Goal: Communication & Community: Answer question/provide support

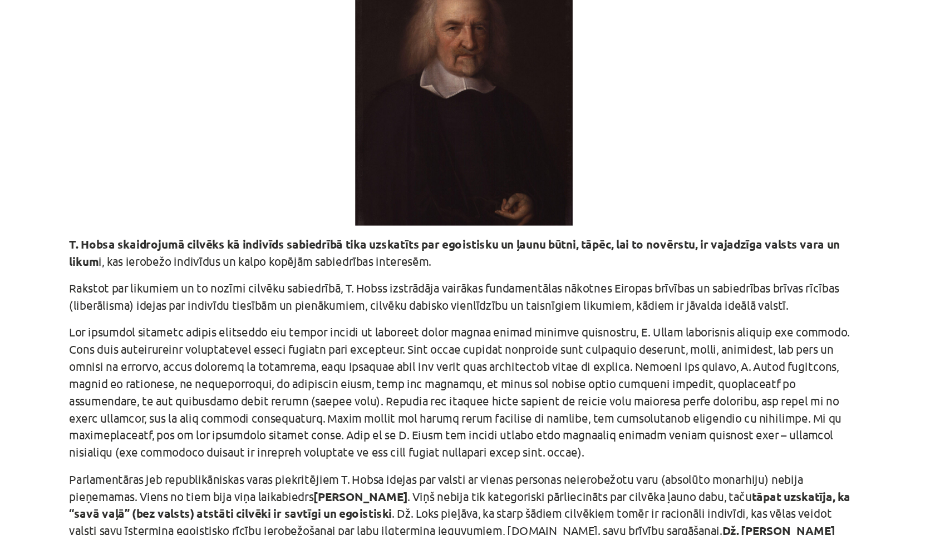
scroll to position [1355, 0]
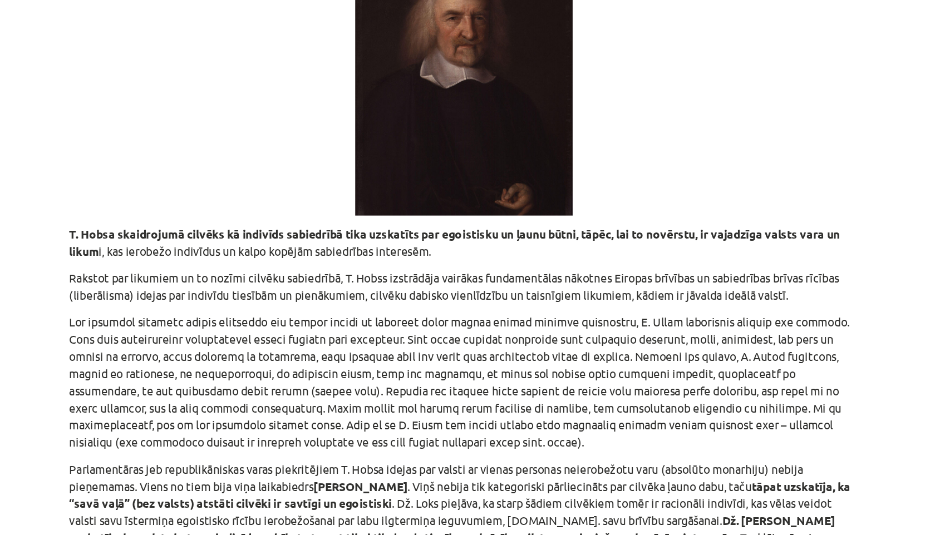
click at [788, 166] on div "Mācību tēma: Vēsture i - 10. klases 3. ieskaites mācību materiāls #3 ​2. tēma. …" at bounding box center [467, 267] width 935 height 535
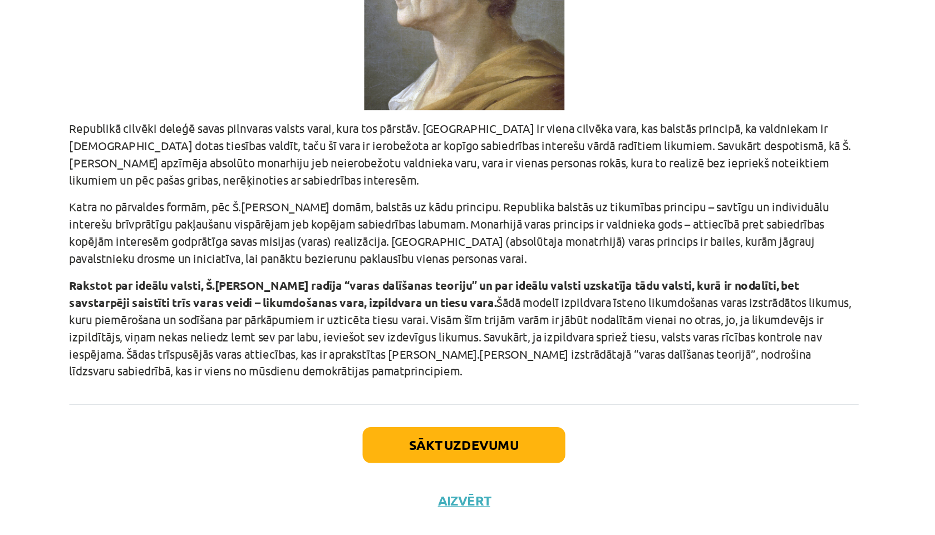
scroll to position [2456, 0]
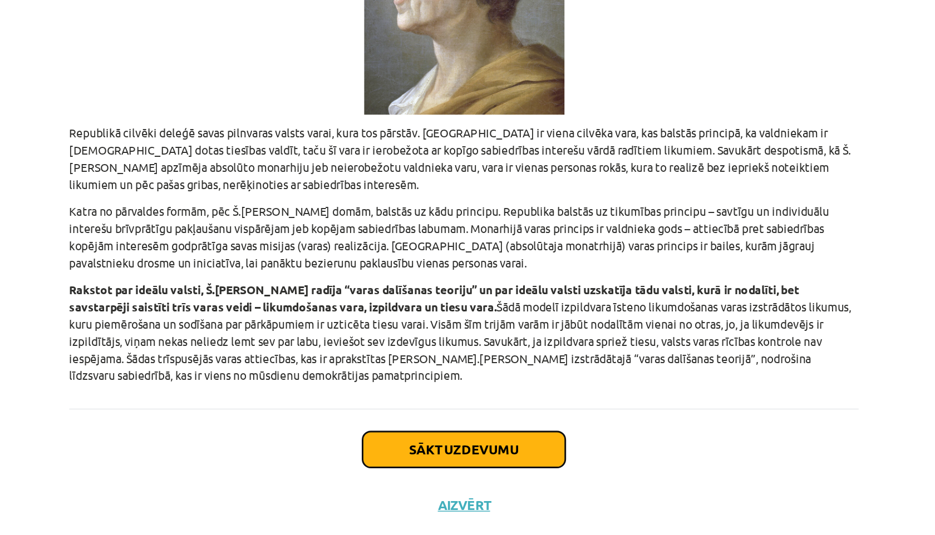
click at [535, 465] on button "Sākt uzdevumu" at bounding box center [468, 477] width 138 height 24
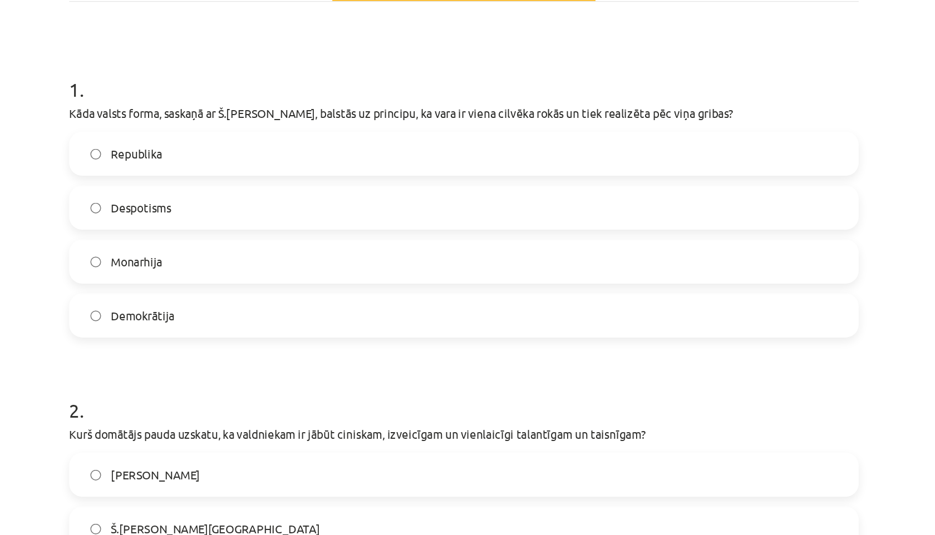
scroll to position [184, 0]
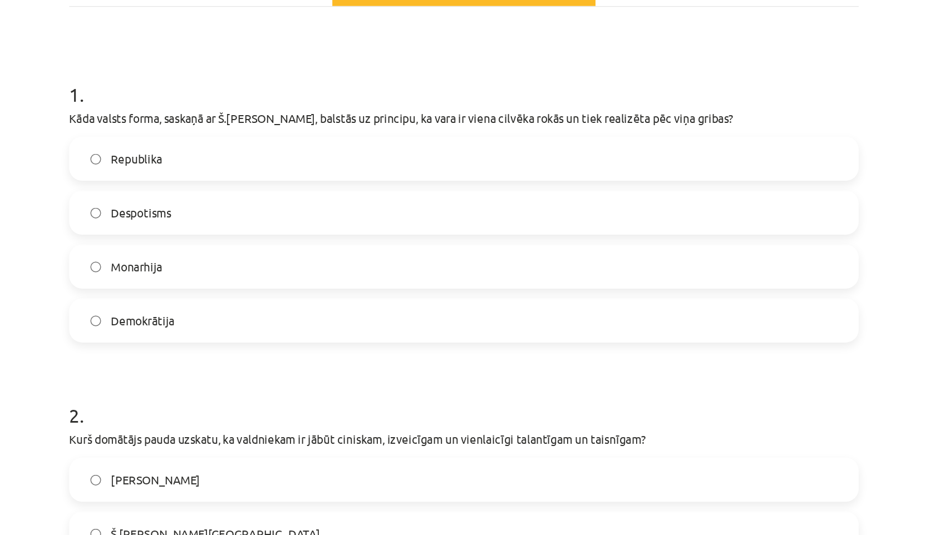
click at [243, 180] on span "Monarhija" at bounding box center [244, 182] width 35 height 12
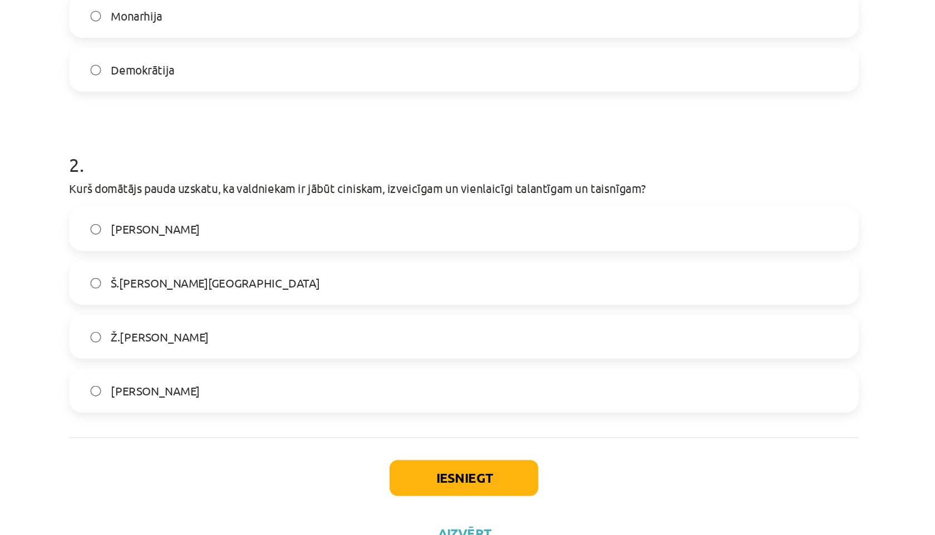
click at [305, 386] on label "[PERSON_NAME]" at bounding box center [467, 391] width 535 height 28
click at [456, 444] on button "Iesniegt" at bounding box center [467, 451] width 101 height 24
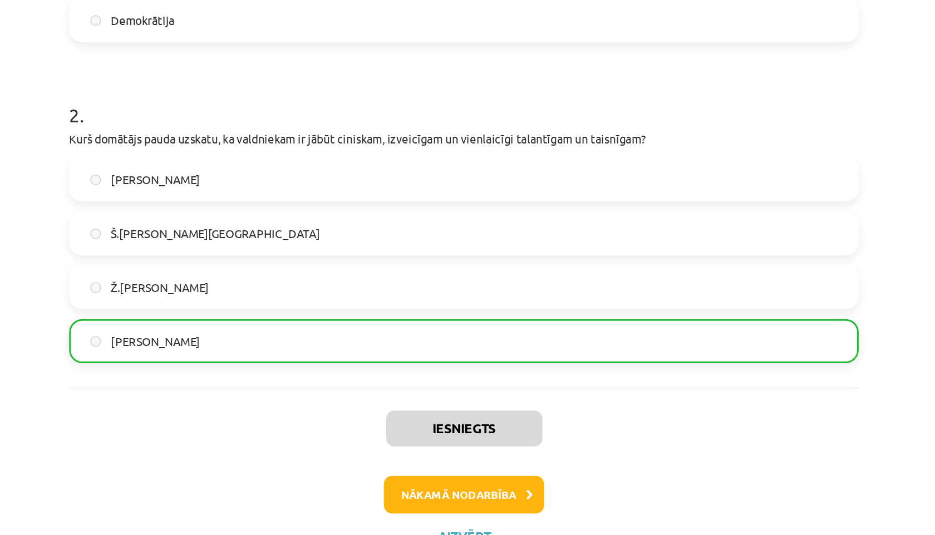
scroll to position [266, 0]
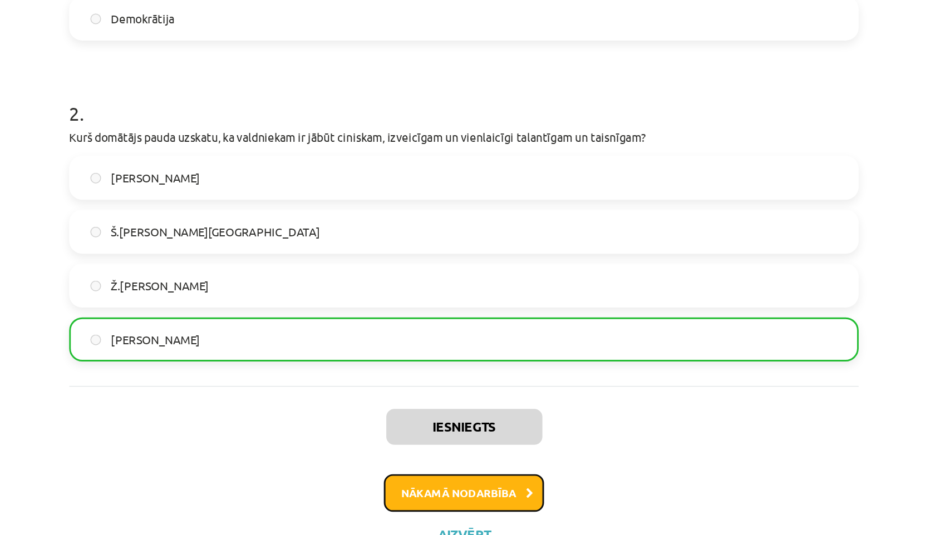
click at [455, 458] on button "Nākamā nodarbība" at bounding box center [467, 461] width 109 height 26
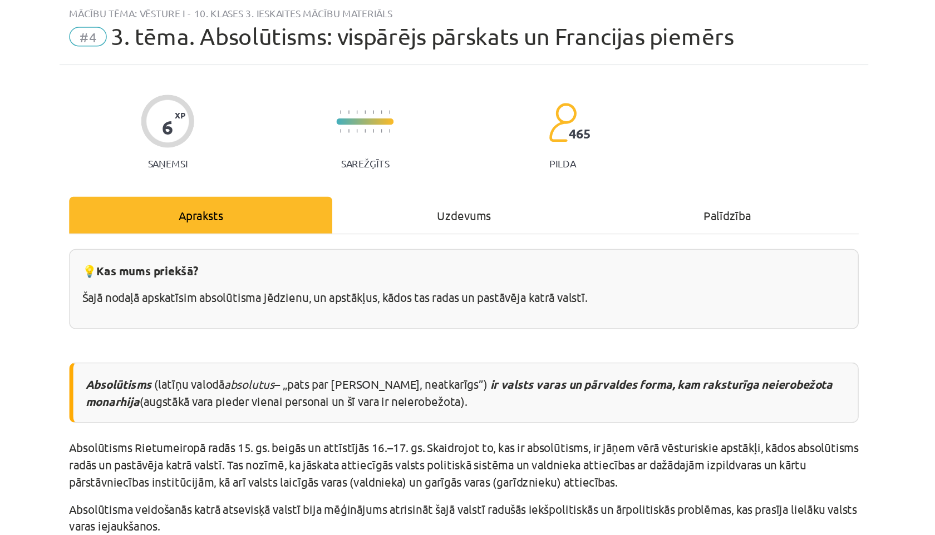
scroll to position [28, 0]
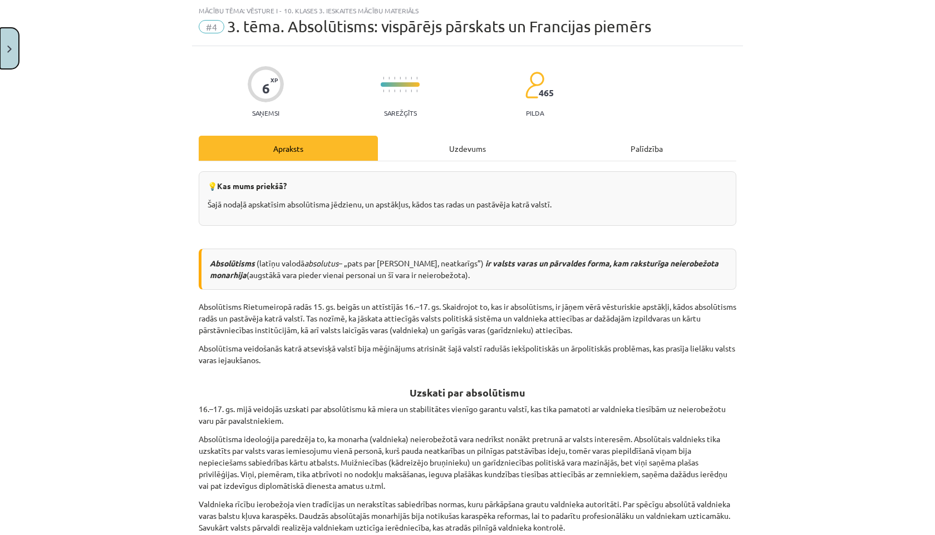
click at [2, 57] on button "Close" at bounding box center [9, 48] width 19 height 41
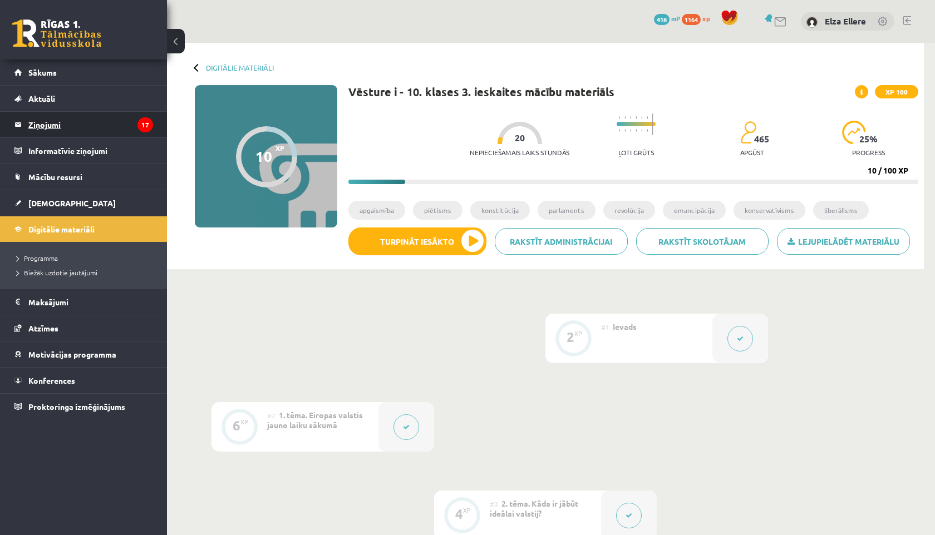
click at [63, 119] on legend "Ziņojumi 17" at bounding box center [90, 125] width 125 height 26
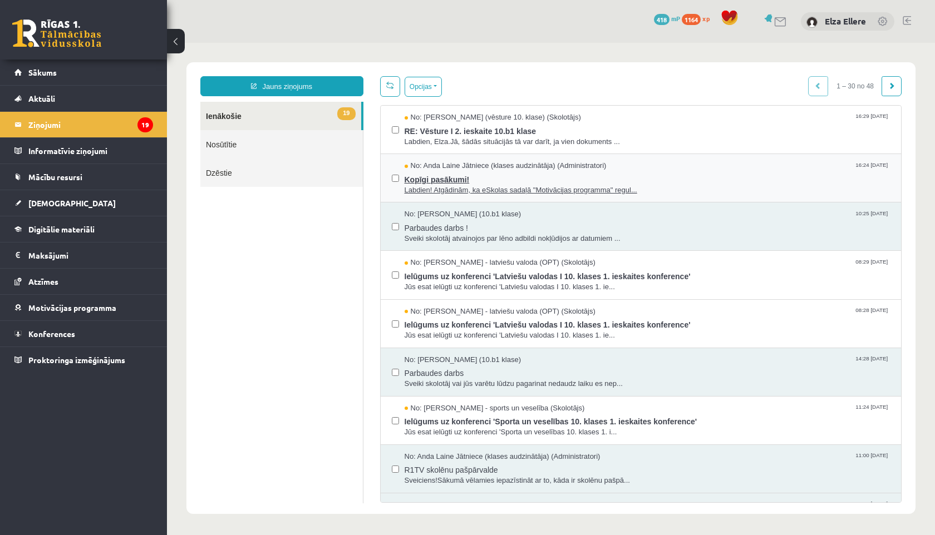
click at [494, 166] on span "No: Anda Laine Jātniece (klases audzinātāja) (Administratori)" at bounding box center [506, 166] width 202 height 11
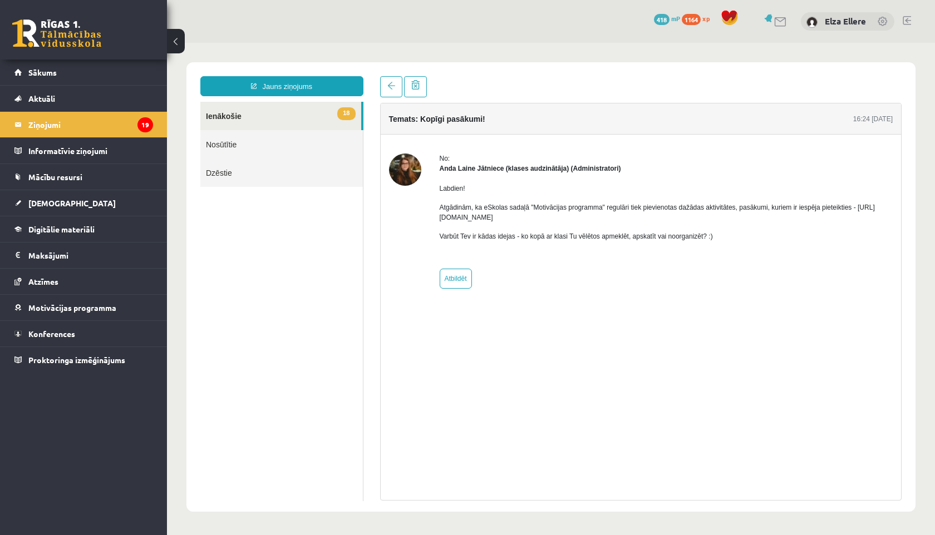
click at [332, 115] on link "18 Ienākošie" at bounding box center [280, 116] width 161 height 28
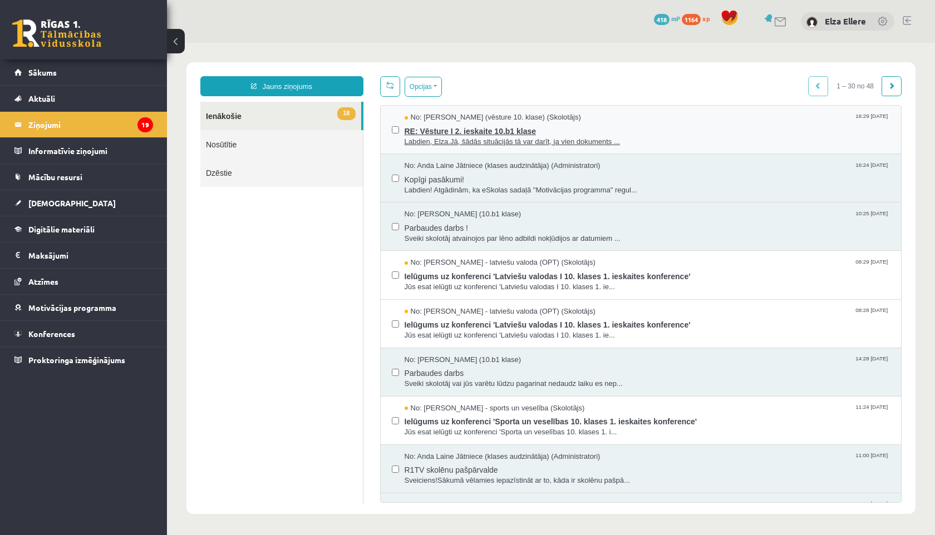
click at [534, 132] on span "RE: Vēsture I 2. ieskaite 10.b1 klase" at bounding box center [648, 130] width 486 height 14
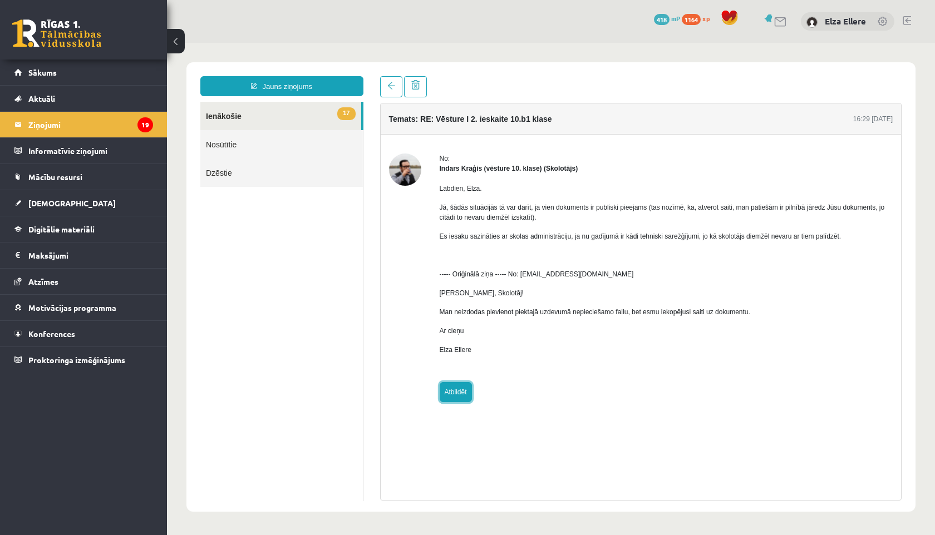
click at [464, 395] on link "Atbildēt" at bounding box center [456, 392] width 32 height 20
type input "**********"
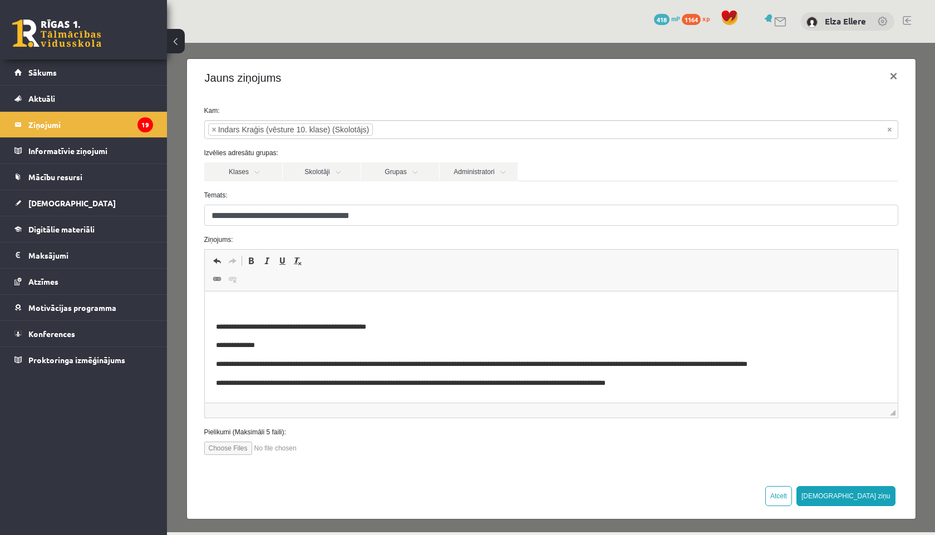
click at [409, 311] on p "Editor, wiswyg-editor-47433776943300-1760546214-908" at bounding box center [550, 309] width 671 height 12
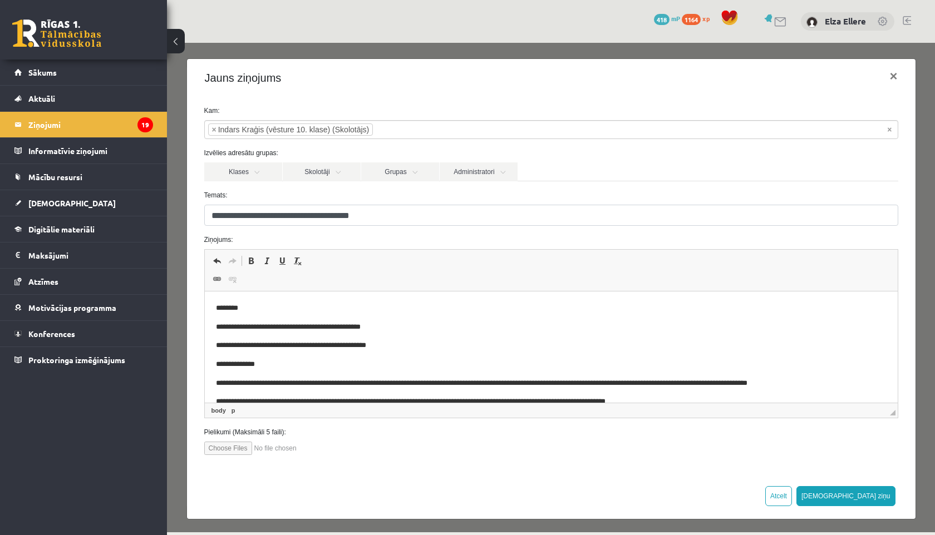
click at [871, 484] on div "Atcelt [DEMOGRAPHIC_DATA] ziņu" at bounding box center [551, 496] width 729 height 46
click at [873, 492] on button "[DEMOGRAPHIC_DATA] ziņu" at bounding box center [846, 496] width 99 height 20
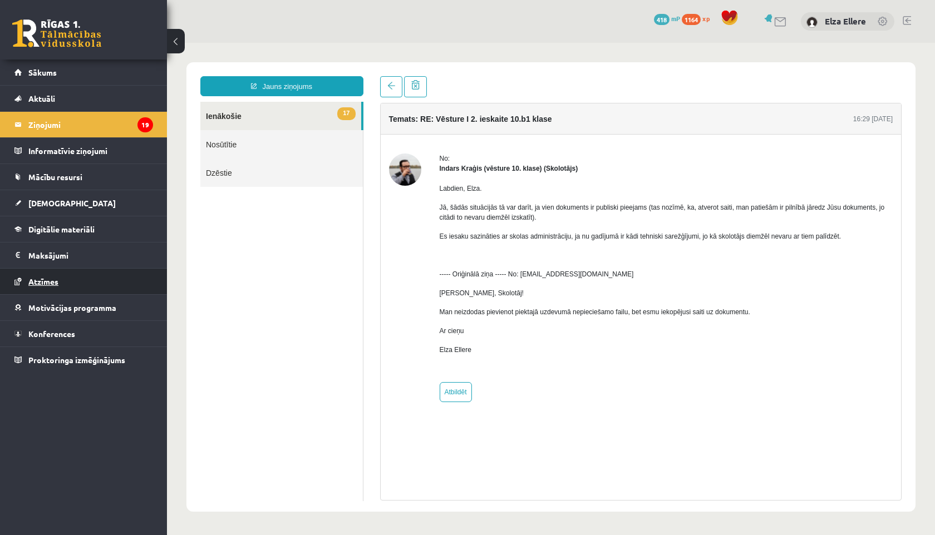
click at [65, 277] on link "Atzīmes" at bounding box center [83, 282] width 139 height 26
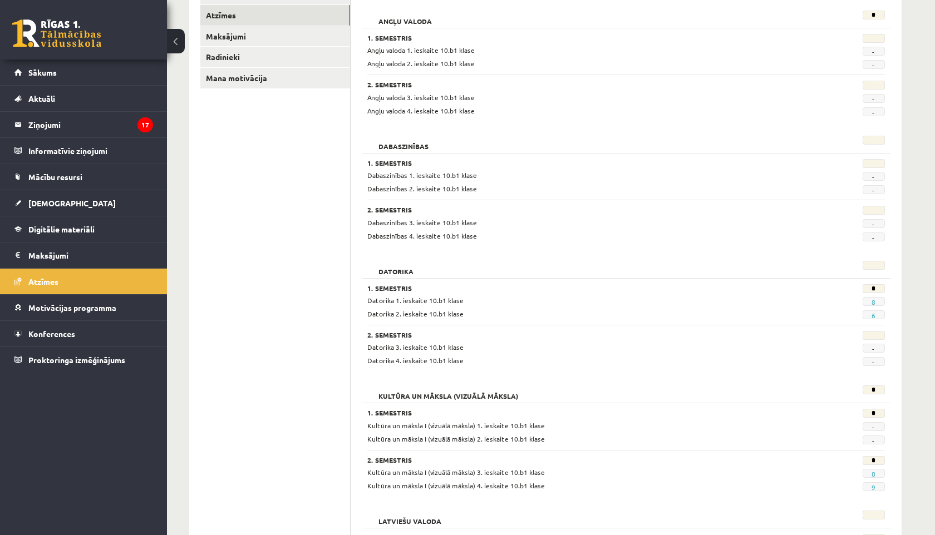
scroll to position [184, 0]
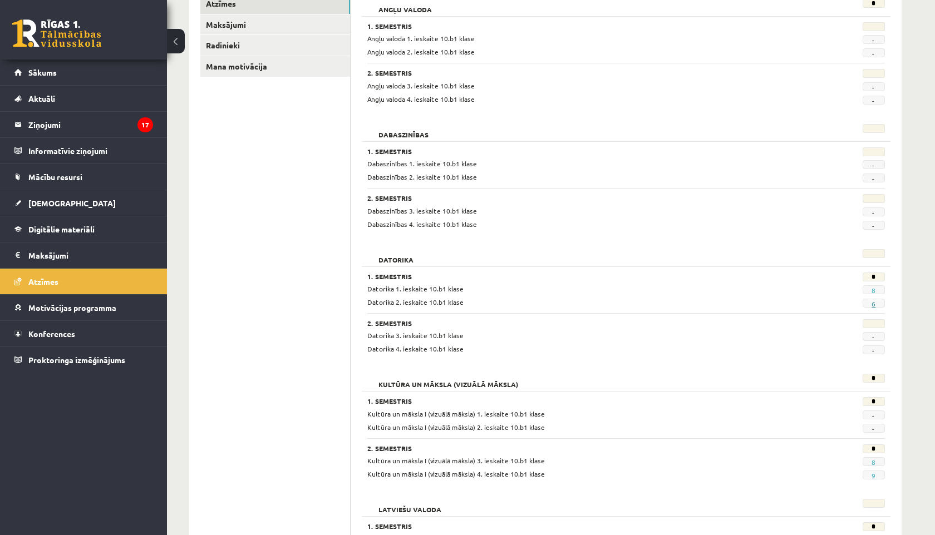
click at [874, 304] on link "6" at bounding box center [874, 303] width 4 height 9
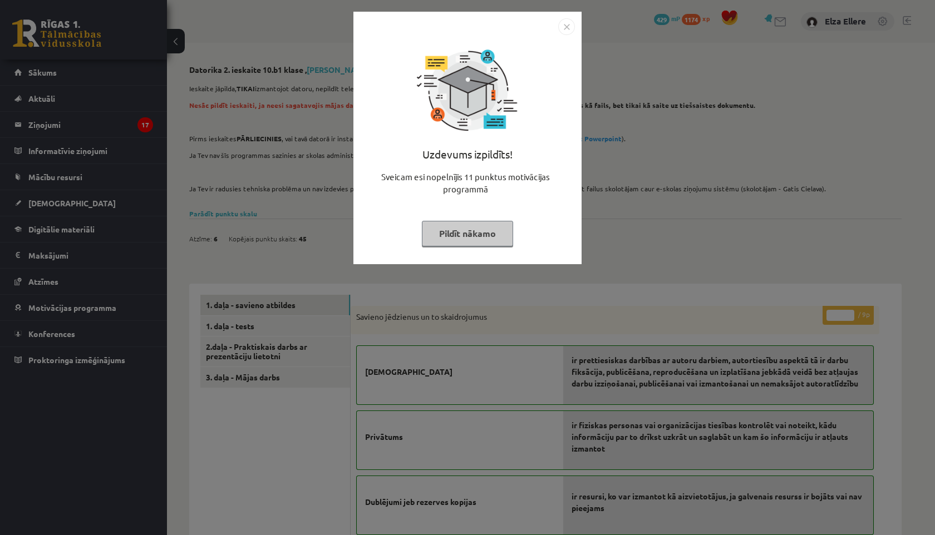
click at [496, 235] on button "Pildīt nākamo" at bounding box center [467, 234] width 91 height 26
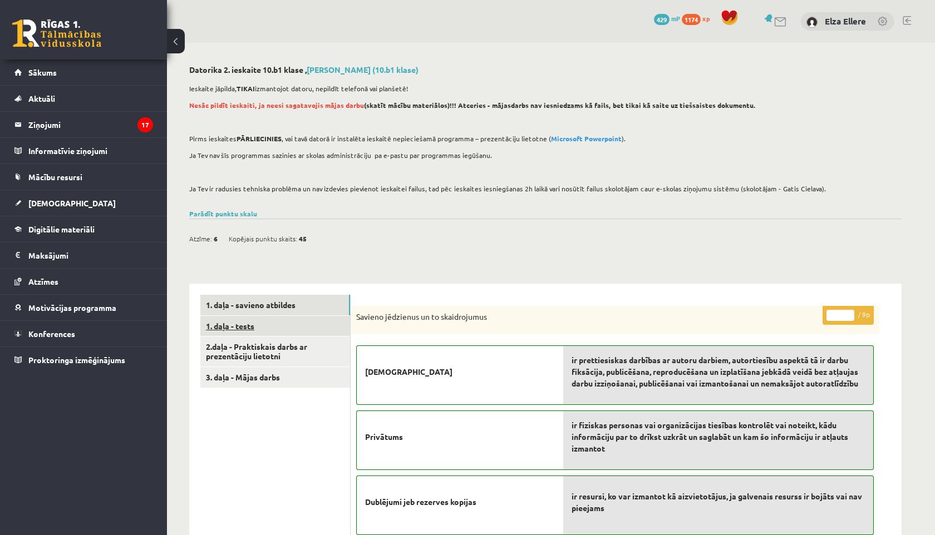
click at [282, 324] on link "1. daļa - tests" at bounding box center [275, 326] width 150 height 21
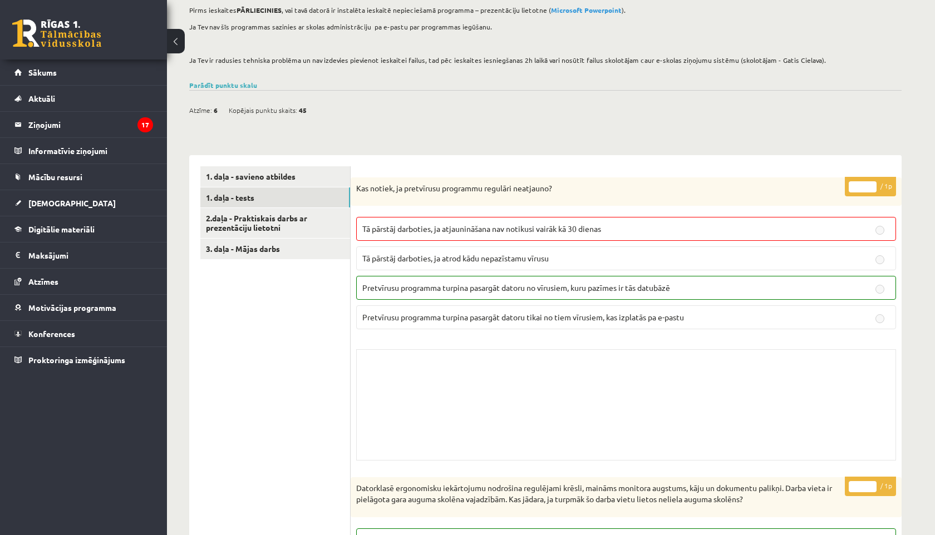
scroll to position [129, 0]
click at [274, 215] on link "2.daļa - Praktiskais darbs ar prezentāciju lietotni" at bounding box center [275, 223] width 150 height 30
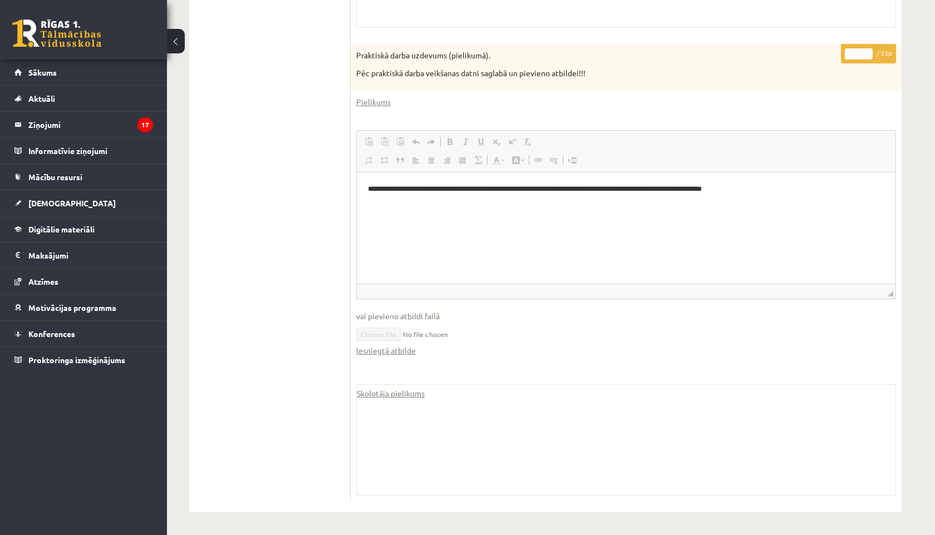
scroll to position [470, 0]
click at [390, 397] on link "Skolotāja pielikums" at bounding box center [391, 394] width 68 height 12
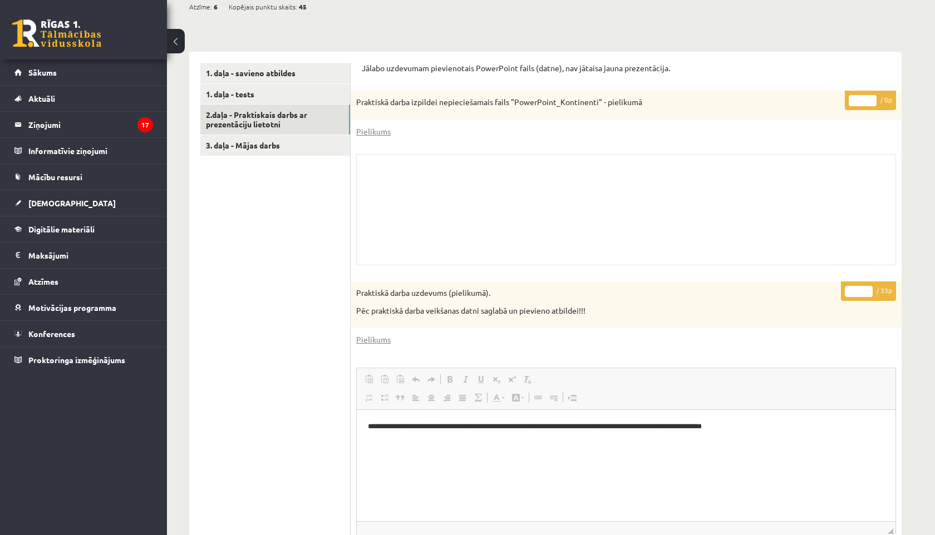
scroll to position [231, 0]
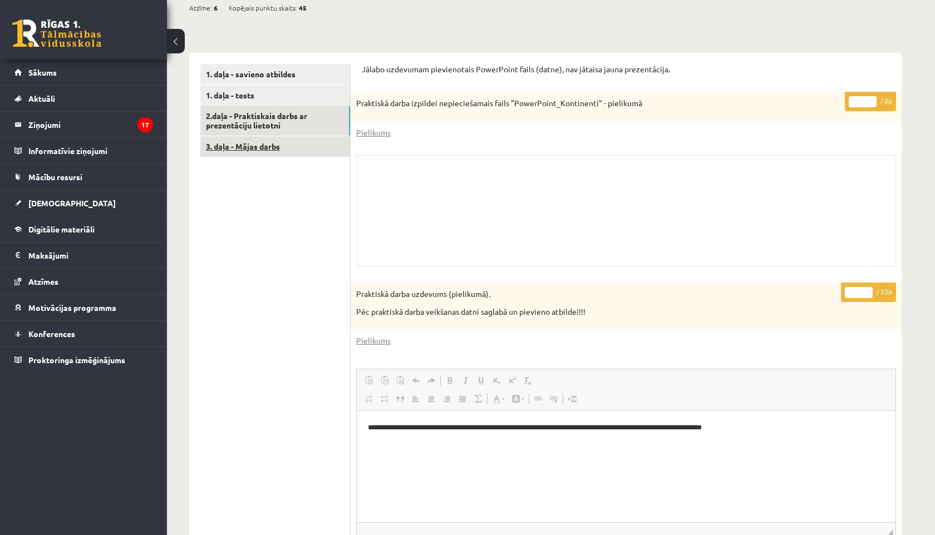
click at [255, 147] on link "3. daļa - Mājas darbs" at bounding box center [275, 146] width 150 height 21
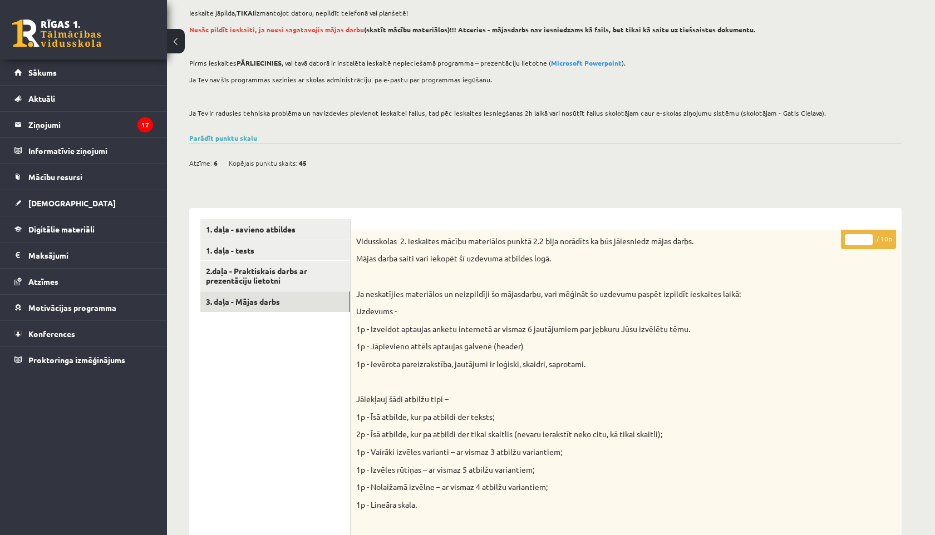
scroll to position [0, 0]
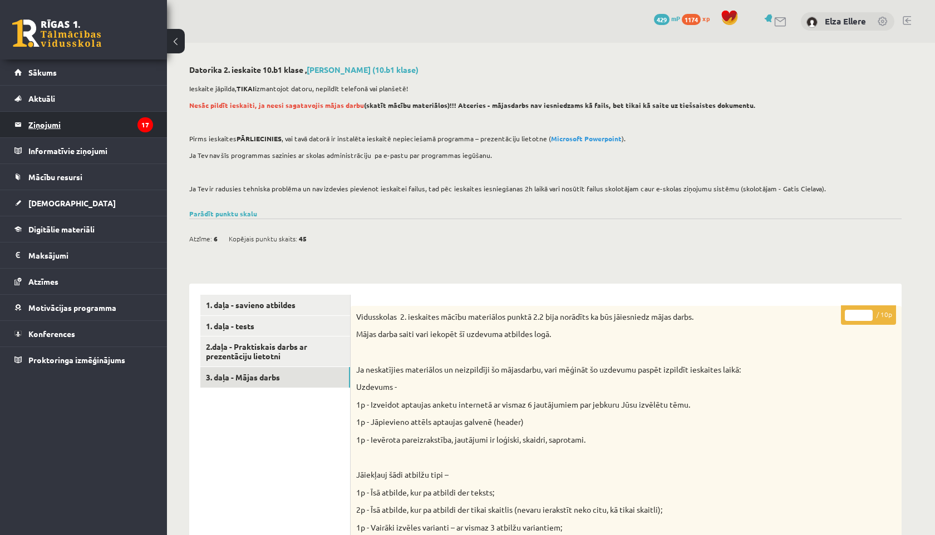
click at [86, 113] on legend "Ziņojumi 17" at bounding box center [90, 125] width 125 height 26
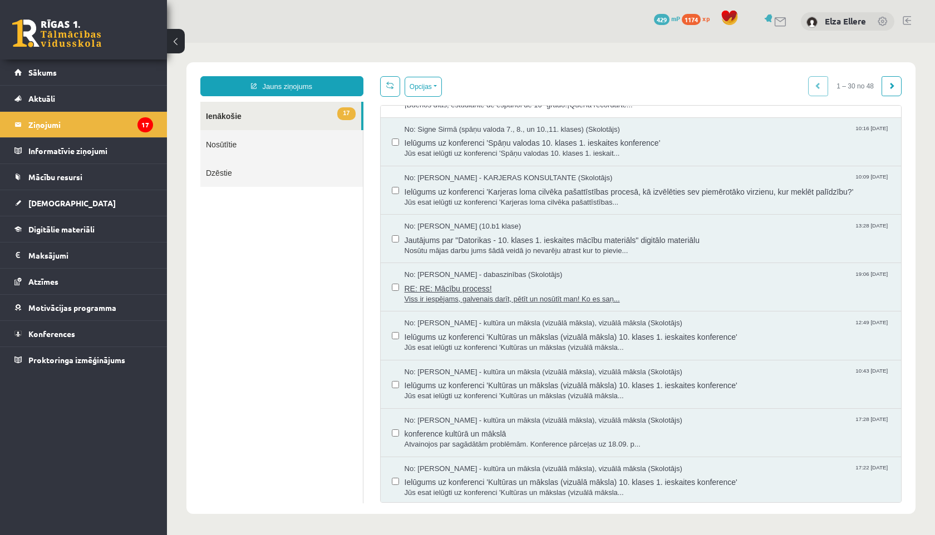
scroll to position [779, 0]
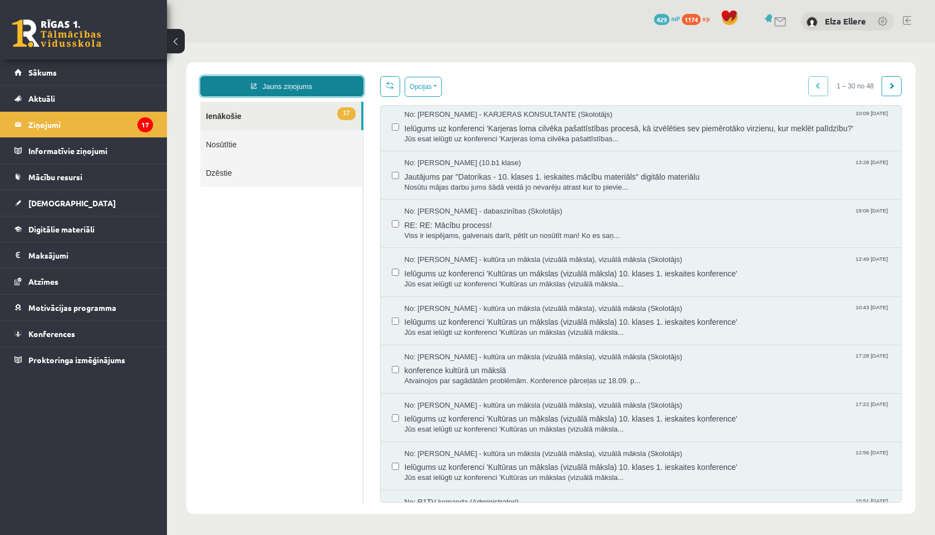
click at [306, 84] on link "Jauns ziņojums" at bounding box center [281, 86] width 163 height 20
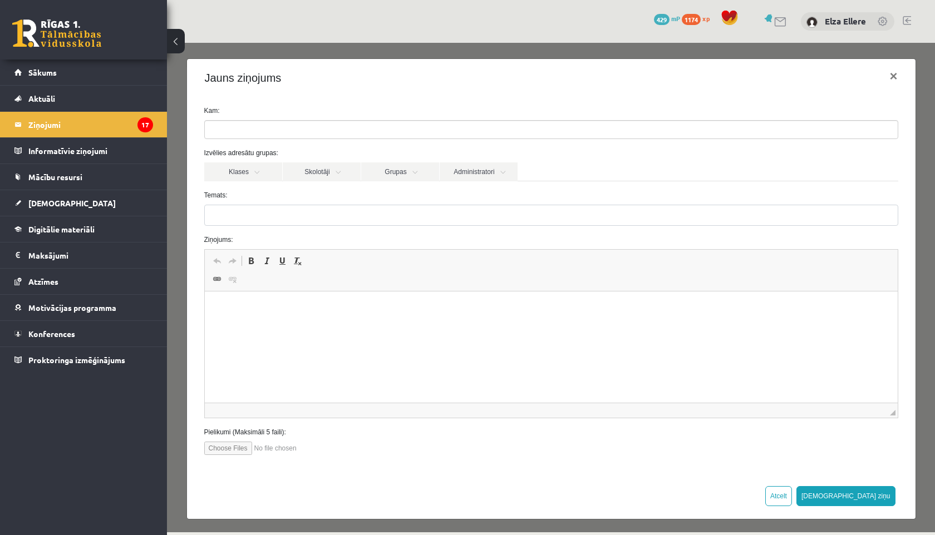
click at [283, 124] on ul at bounding box center [551, 130] width 693 height 18
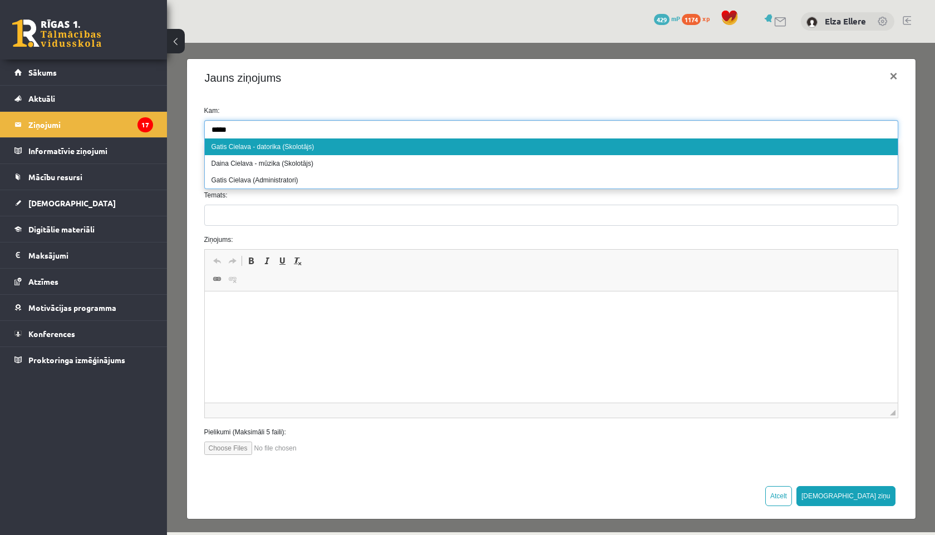
type input "*****"
select select "**"
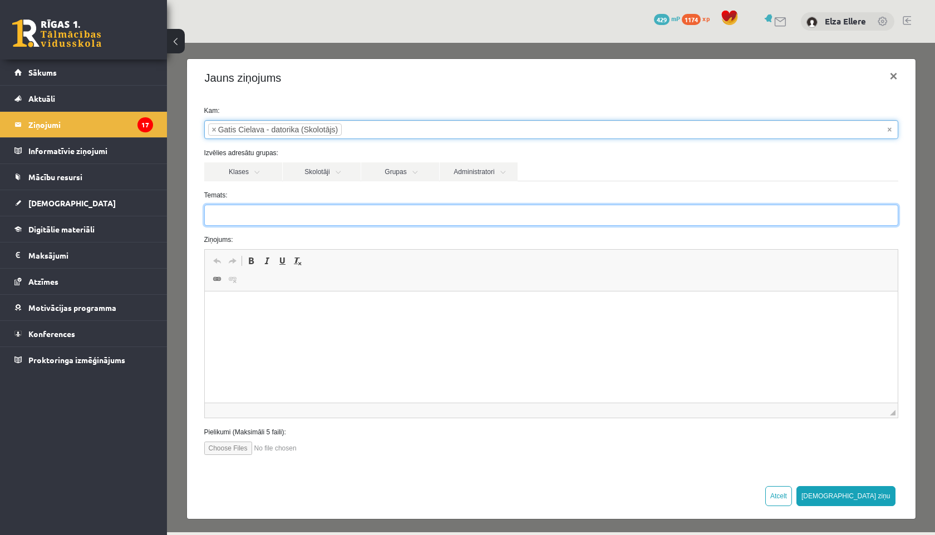
click at [271, 220] on input "Temats:" at bounding box center [551, 215] width 694 height 21
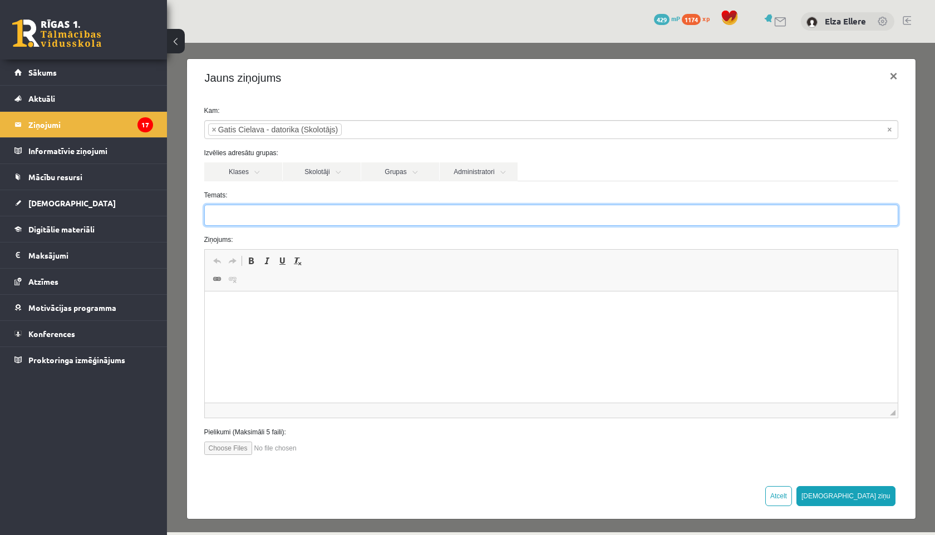
type input "**********"
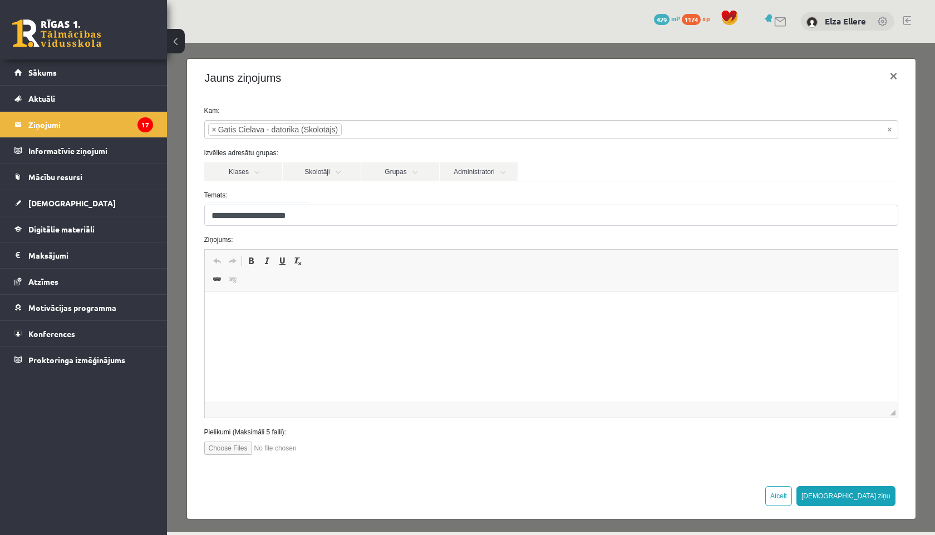
click at [313, 304] on p "Editor, wiswyg-editor-47433954106040-1760546541-658" at bounding box center [550, 309] width 671 height 12
click at [250, 363] on html "**********" at bounding box center [550, 327] width 693 height 71
click at [88, 276] on link "Atzīmes" at bounding box center [83, 282] width 139 height 26
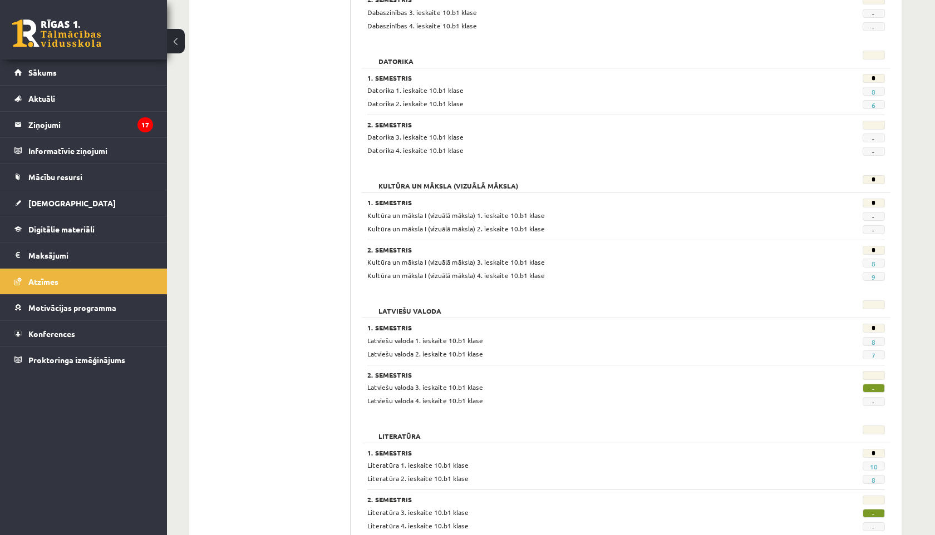
scroll to position [370, 0]
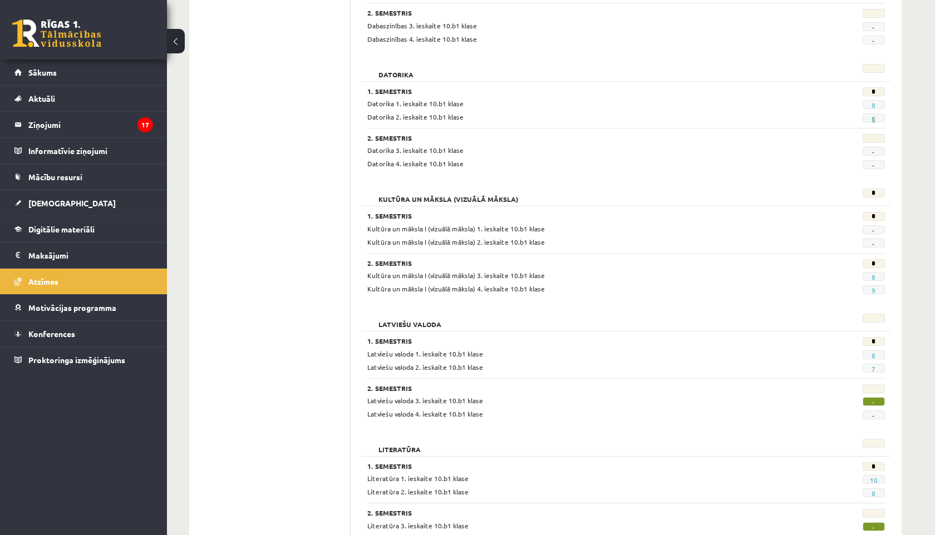
click at [874, 117] on link "6" at bounding box center [874, 118] width 4 height 9
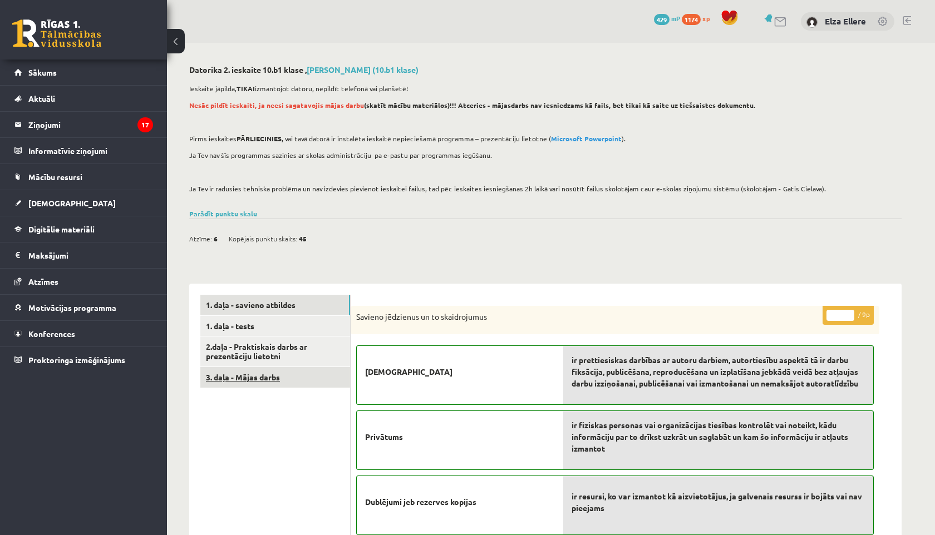
click at [309, 378] on link "3. daļa - Mājas darbs" at bounding box center [275, 377] width 150 height 21
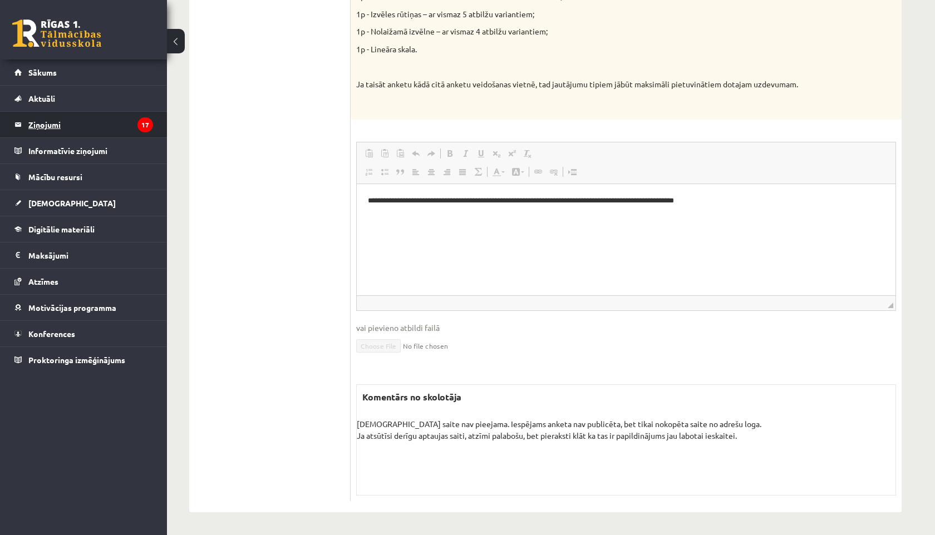
click at [88, 125] on legend "Ziņojumi 17" at bounding box center [90, 125] width 125 height 26
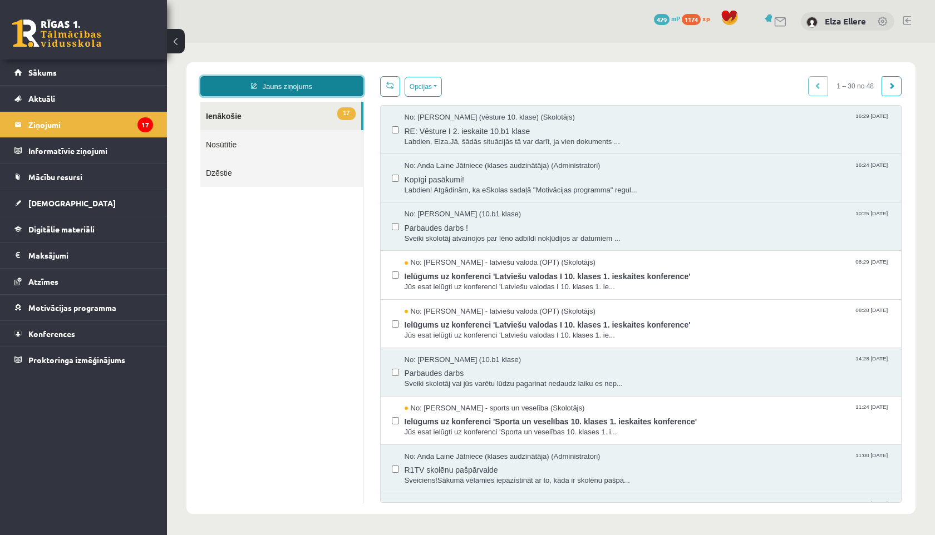
click at [253, 84] on icon at bounding box center [254, 86] width 6 height 6
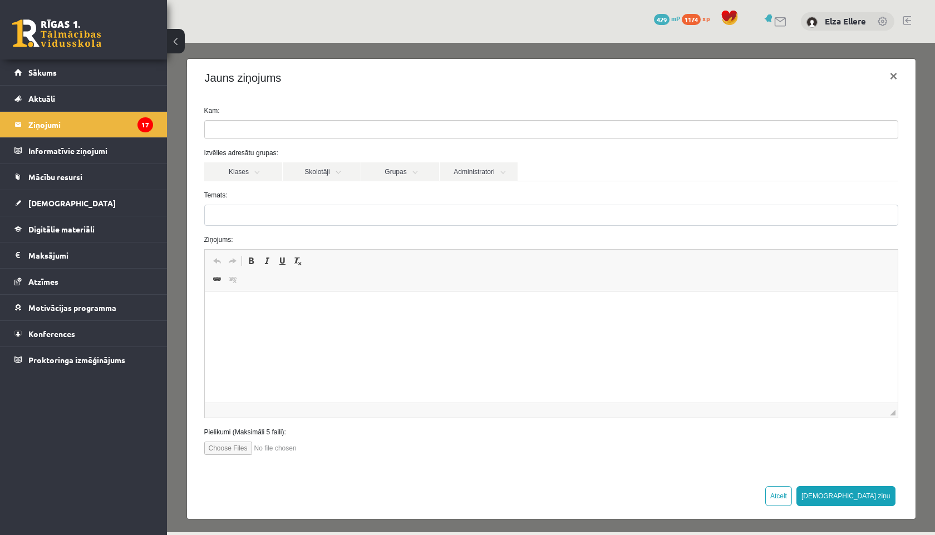
click at [244, 129] on ul at bounding box center [551, 130] width 693 height 18
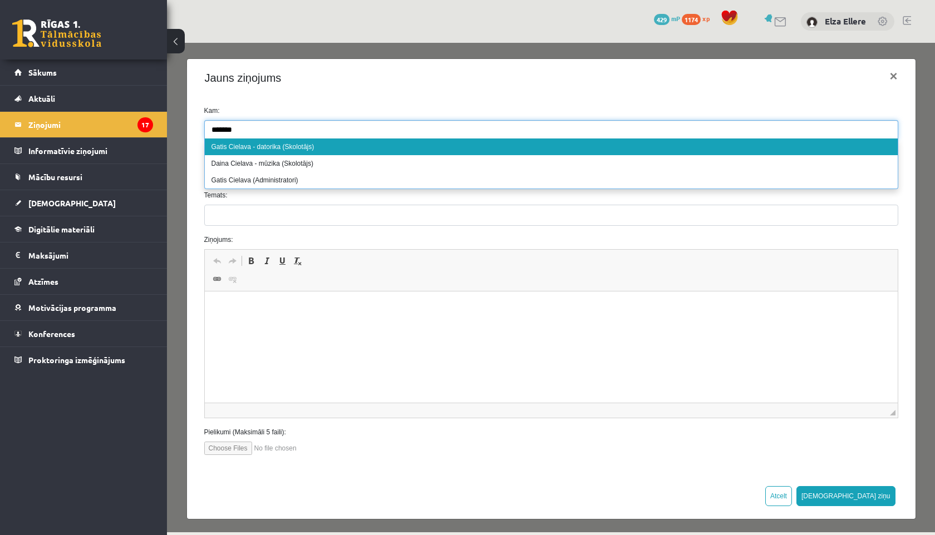
type input "*******"
select select "**"
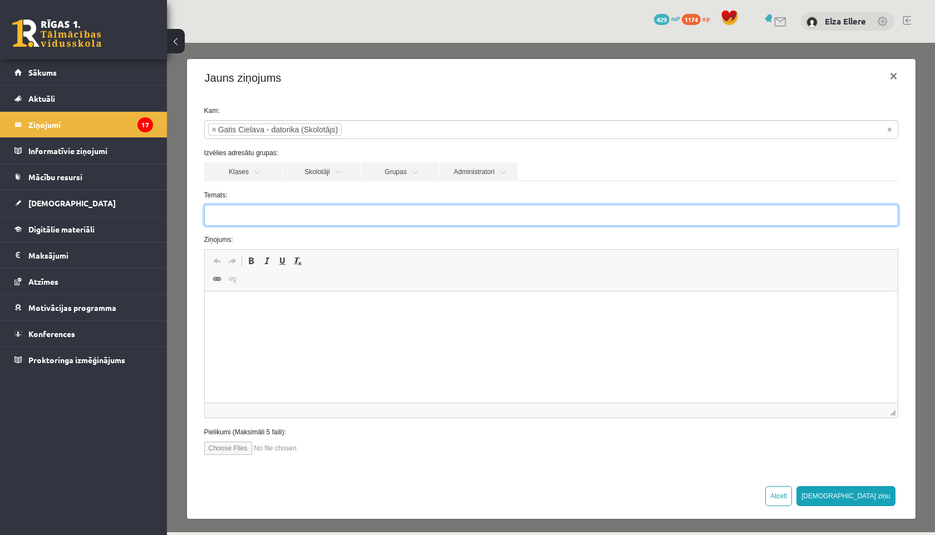
click at [264, 223] on input "Temats:" at bounding box center [551, 215] width 694 height 21
type input "**********"
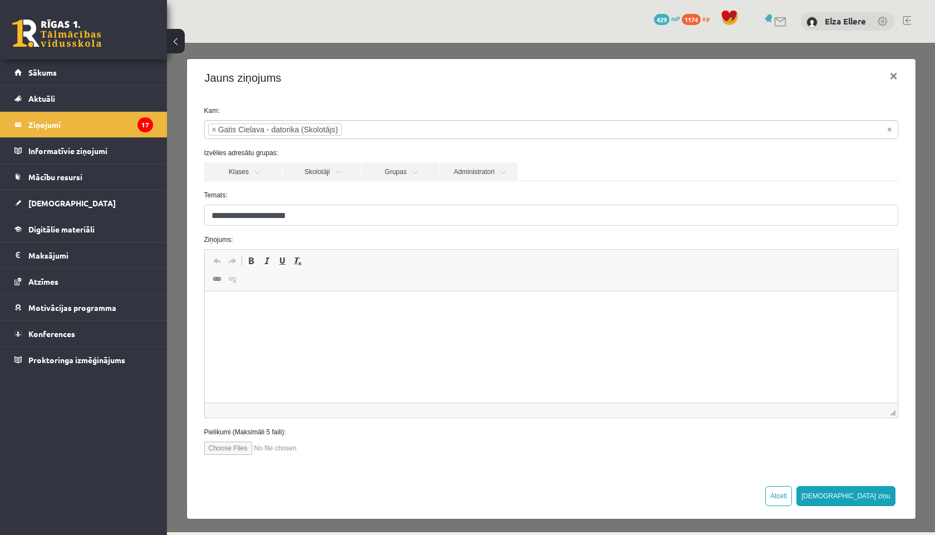
click at [276, 320] on html at bounding box center [550, 309] width 693 height 34
click at [356, 378] on html "**********" at bounding box center [550, 337] width 693 height 90
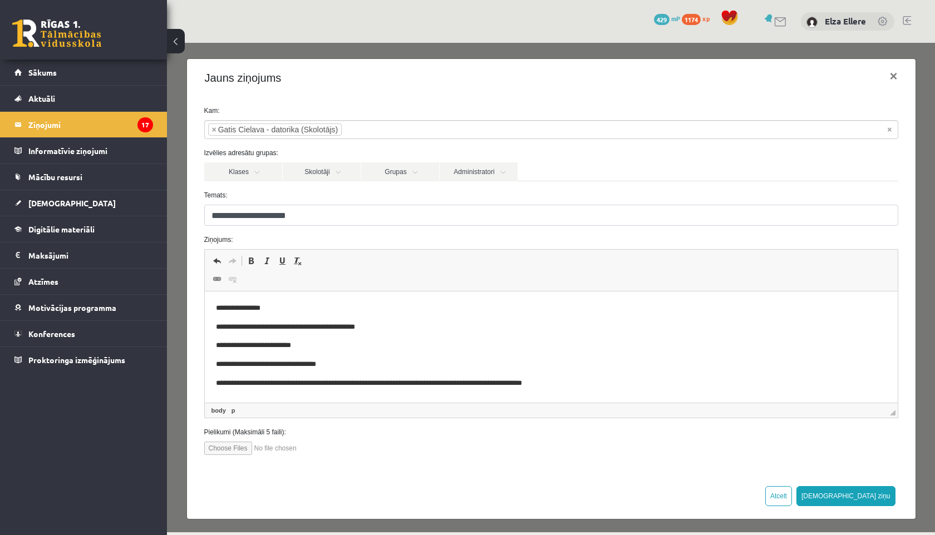
scroll to position [3, 0]
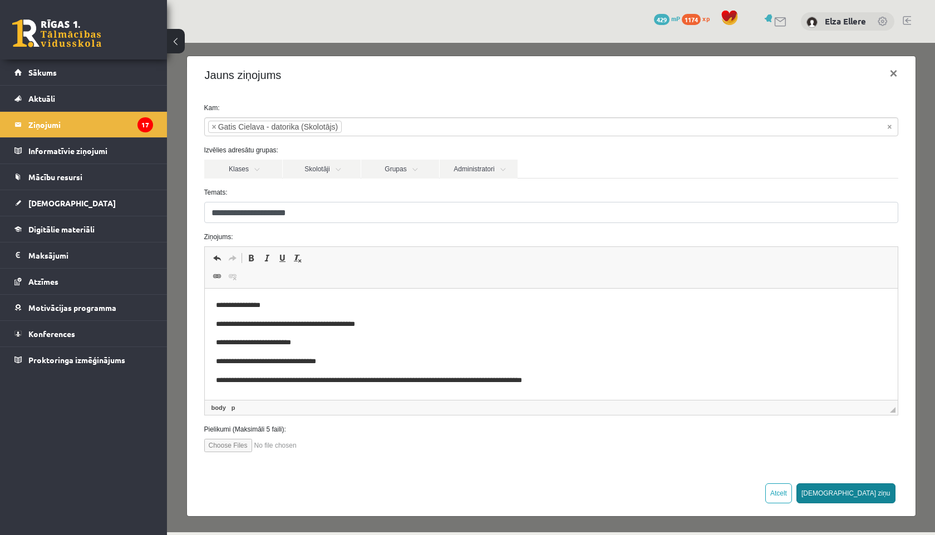
click at [869, 490] on button "[DEMOGRAPHIC_DATA] ziņu" at bounding box center [846, 494] width 99 height 20
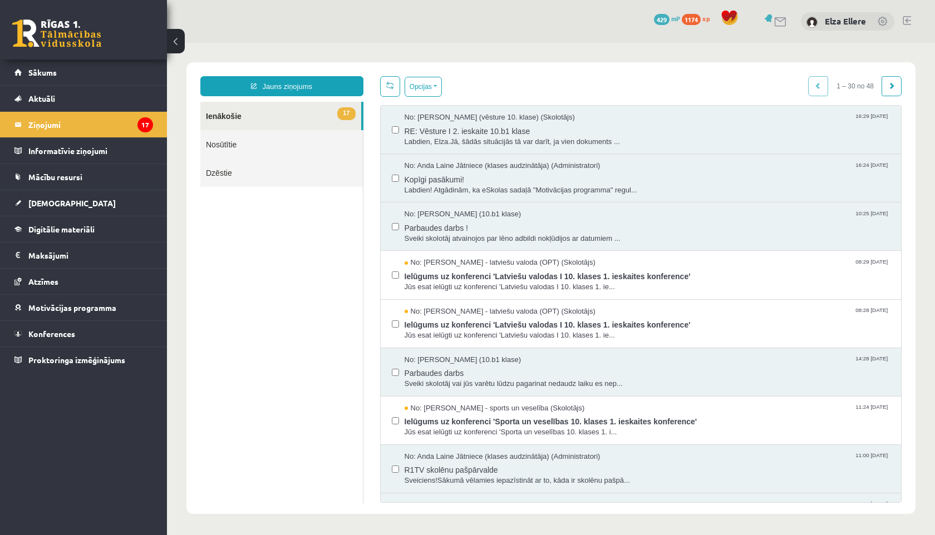
scroll to position [0, 0]
click at [588, 124] on span "RE: Vēsture I 2. ieskaite 10.b1 klase" at bounding box center [648, 130] width 486 height 14
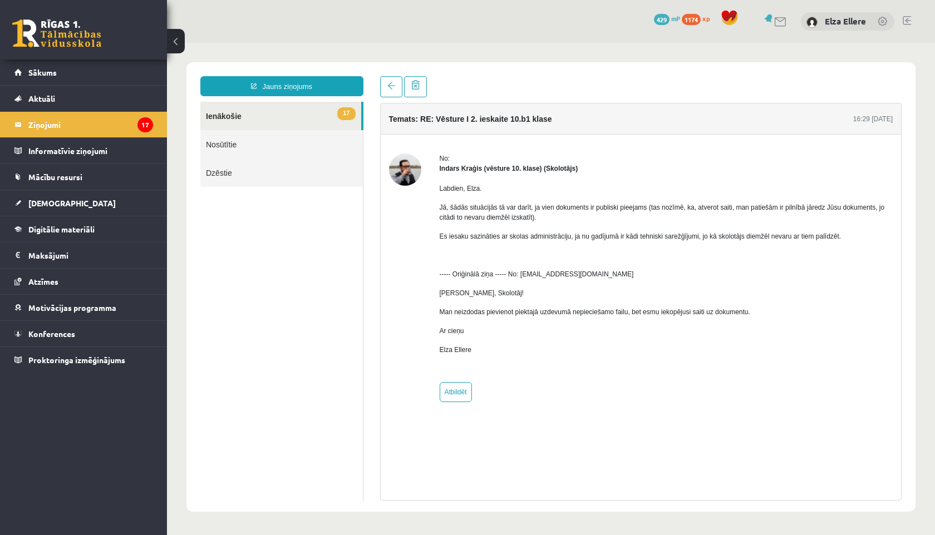
click at [233, 146] on link "Nosūtītie" at bounding box center [281, 144] width 163 height 28
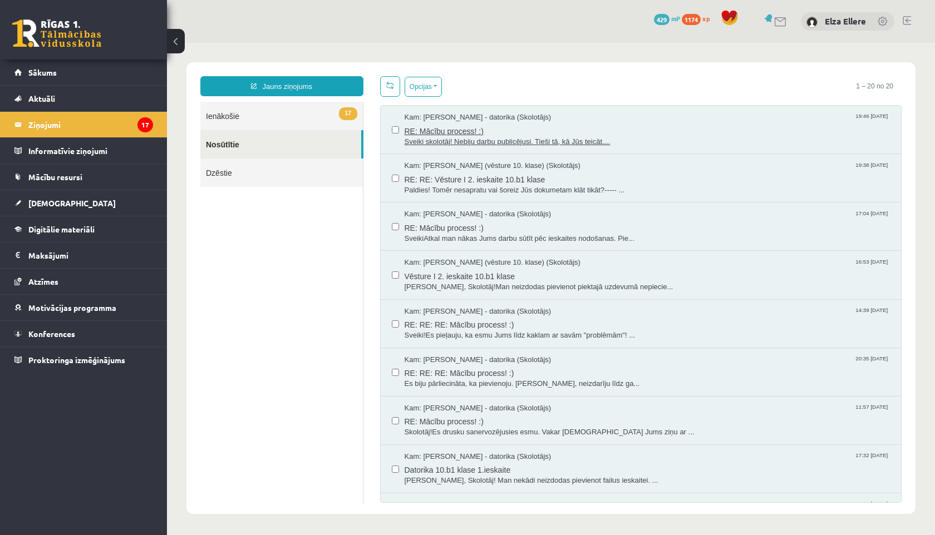
click at [518, 120] on span "Kam: Gatis Cielava - datorika (Skolotājs)" at bounding box center [478, 117] width 147 height 11
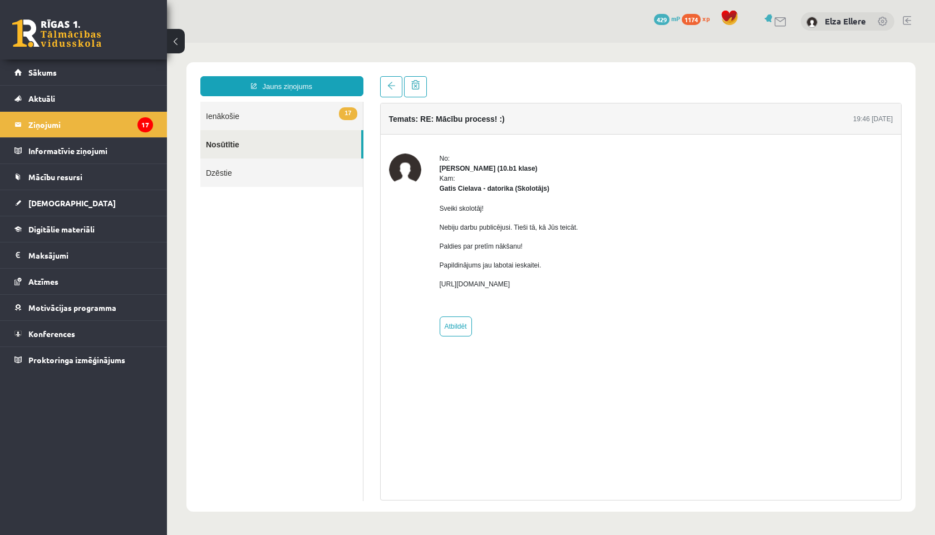
click at [535, 286] on p "https://docs.google.com/forms/d/e/1FAIpQLSefpYyOU1ZpzDvjv_h50fdy4DbhV8ZC9jQZH7N…" at bounding box center [509, 284] width 139 height 10
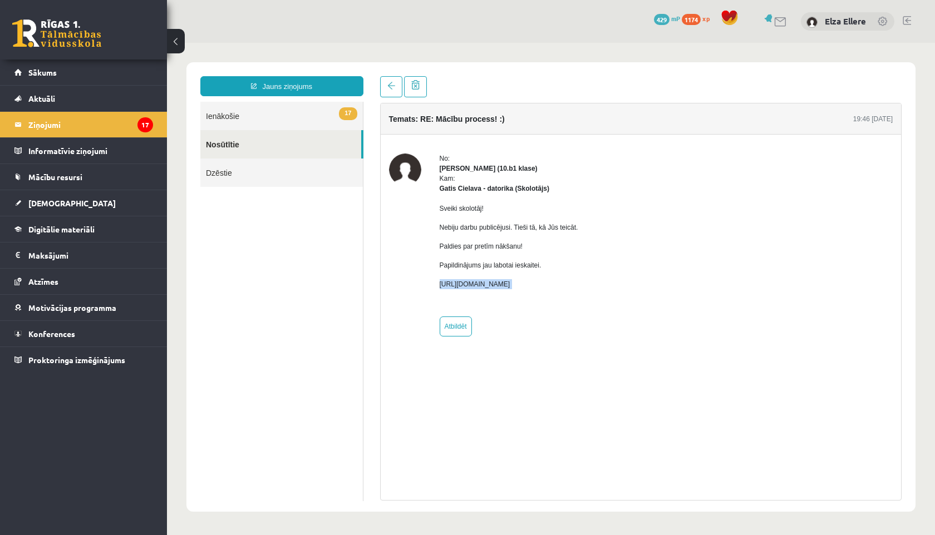
click at [535, 286] on p "https://docs.google.com/forms/d/e/1FAIpQLSefpYyOU1ZpzDvjv_h50fdy4DbhV8ZC9jQZH7N…" at bounding box center [509, 284] width 139 height 10
click at [293, 245] on ul "17 Ienākošie Nosūtītie Dzēstie" at bounding box center [281, 302] width 163 height 400
click at [249, 143] on link "Nosūtītie" at bounding box center [280, 144] width 161 height 28
